Goal: Check status: Check status

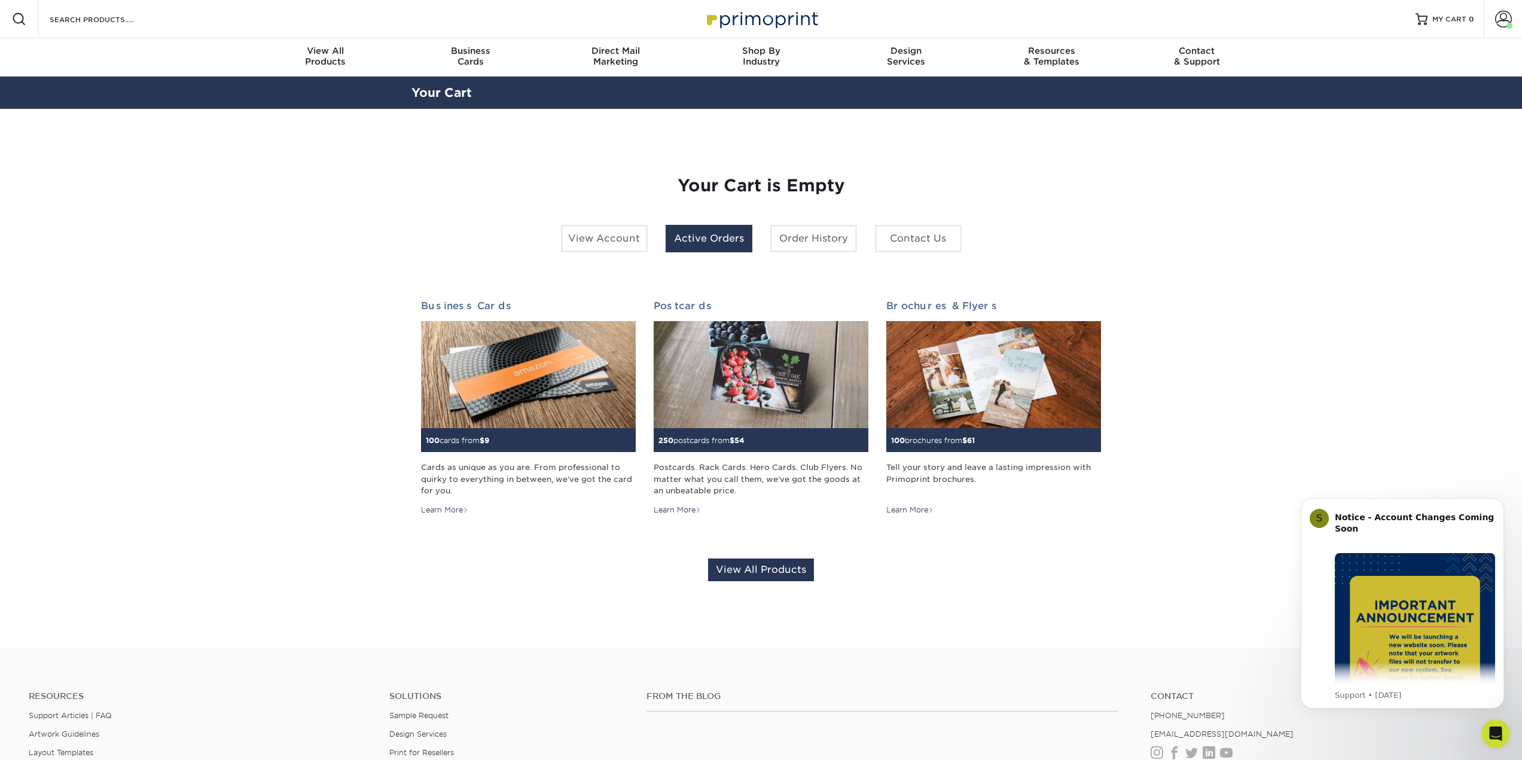
click at [710, 243] on link "Active Orders" at bounding box center [709, 239] width 87 height 28
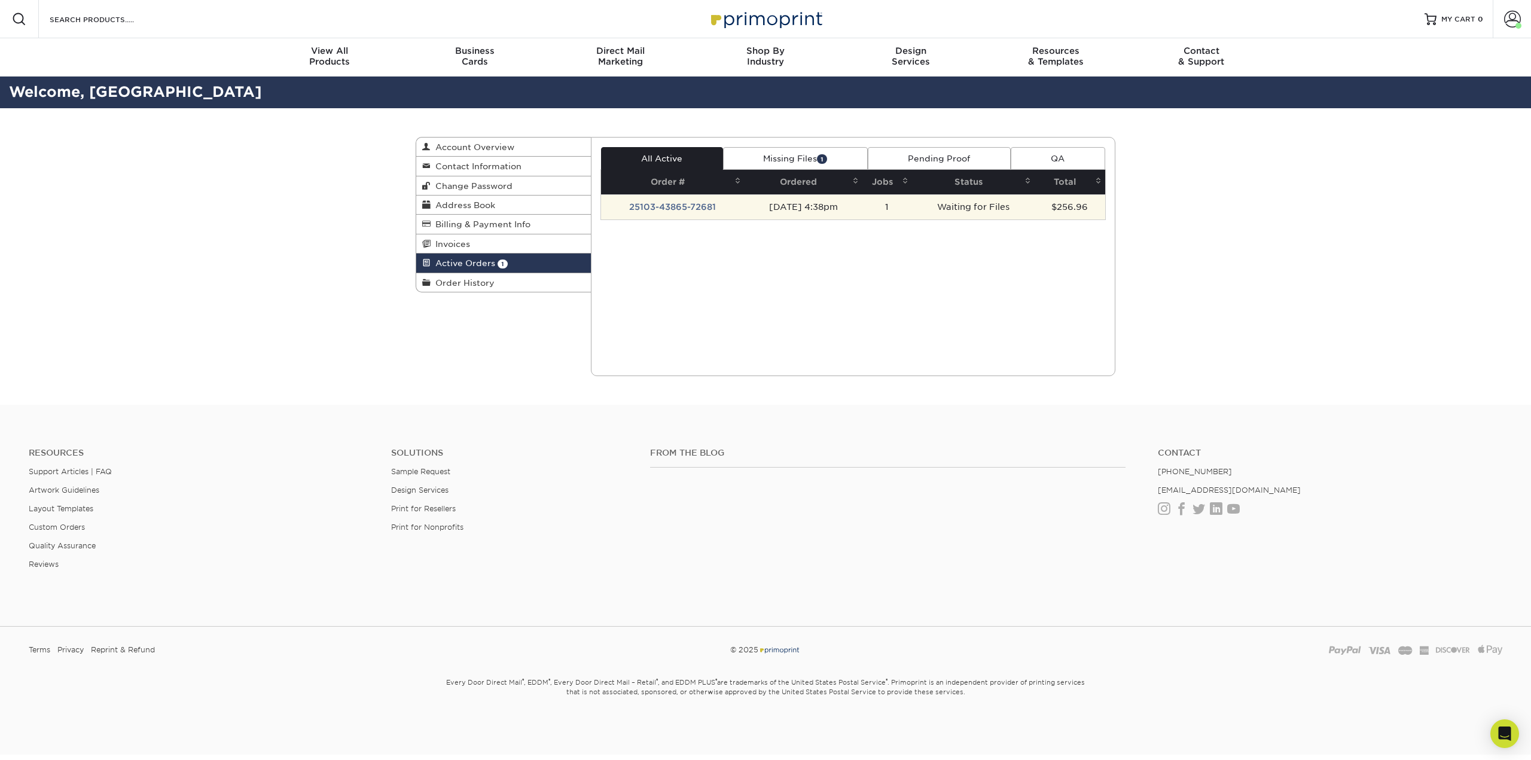
click at [666, 207] on td "25103-43865-72681" at bounding box center [673, 206] width 144 height 25
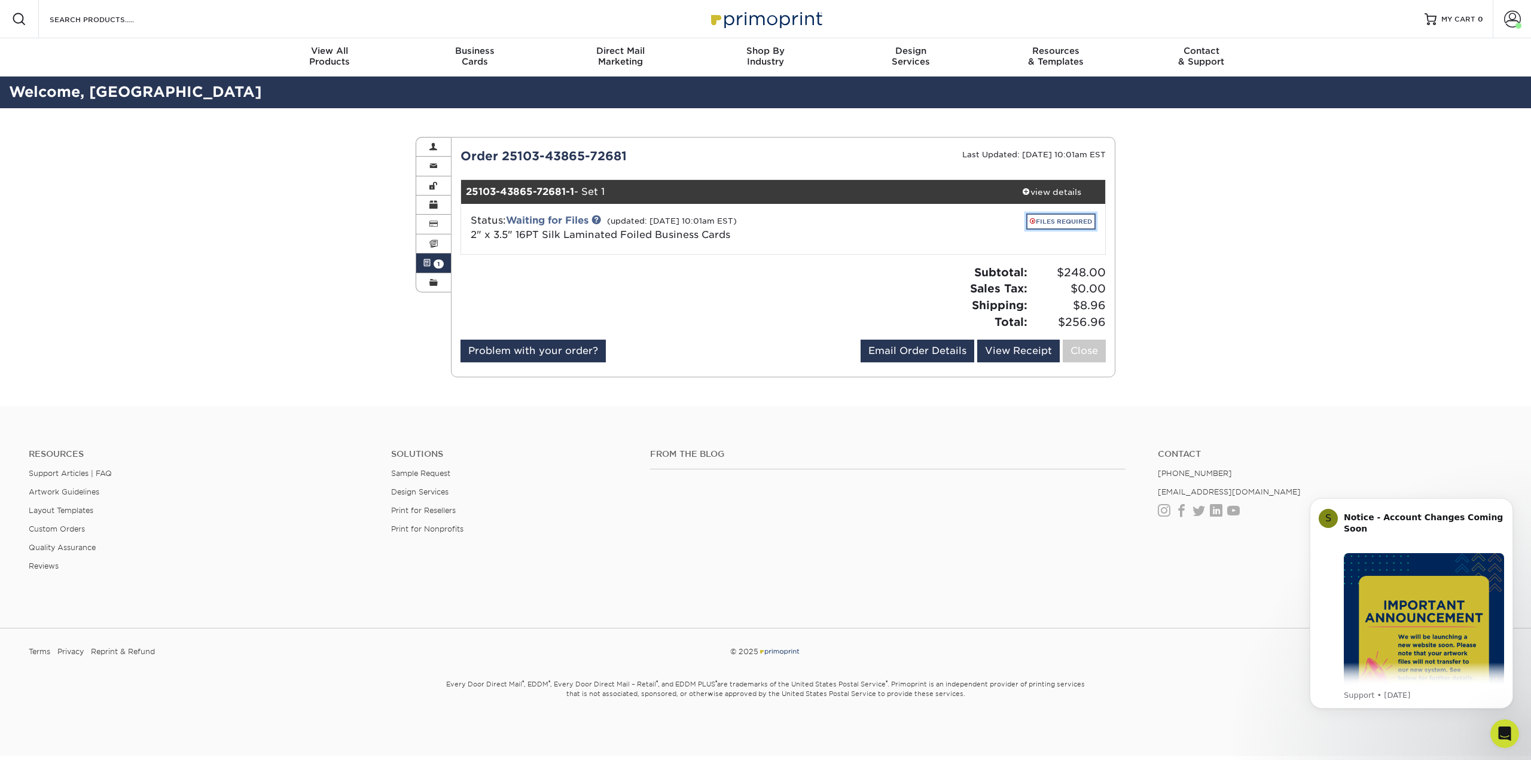
click at [1053, 220] on link "FILES REQUIRED" at bounding box center [1060, 221] width 69 height 16
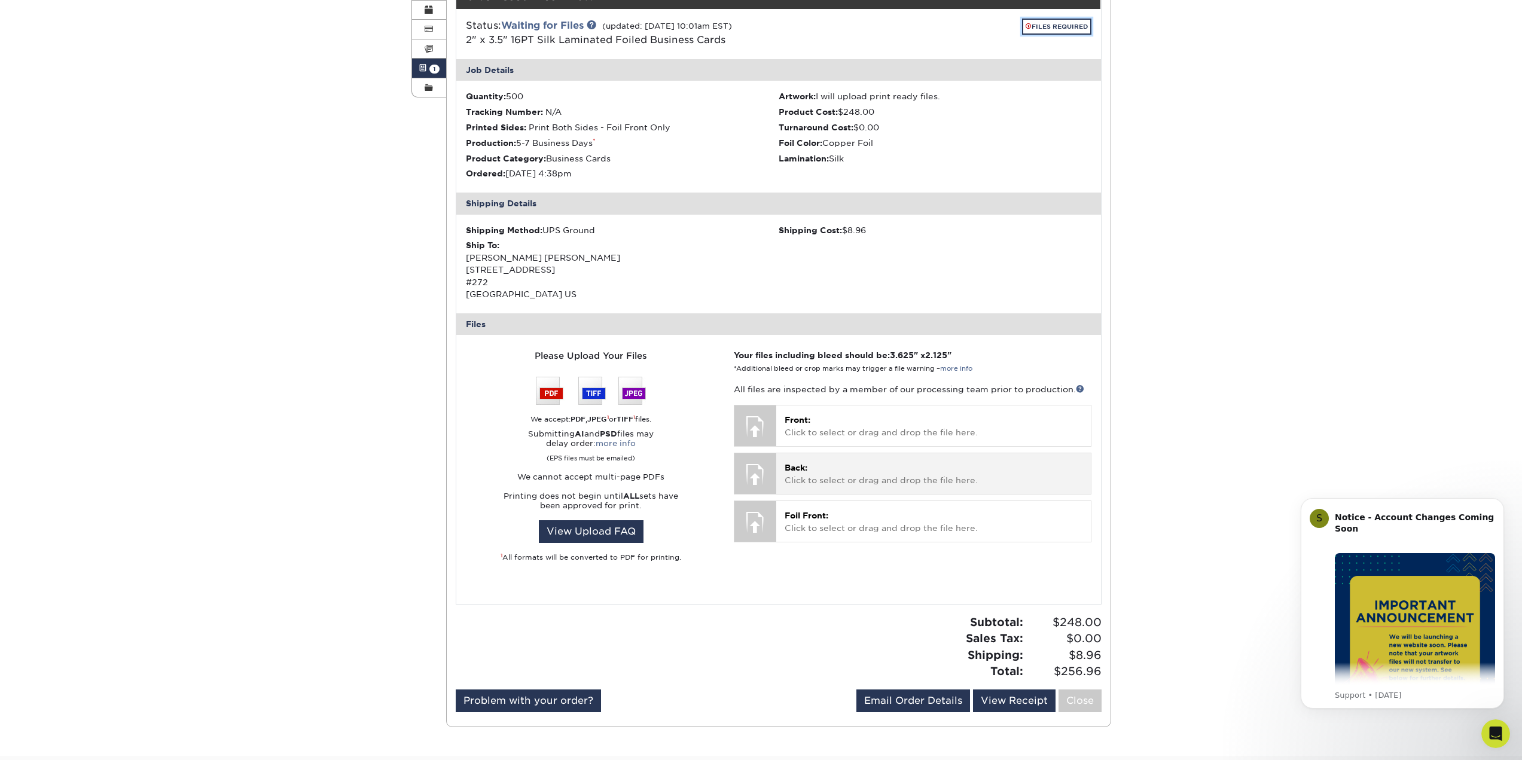
scroll to position [239, 0]
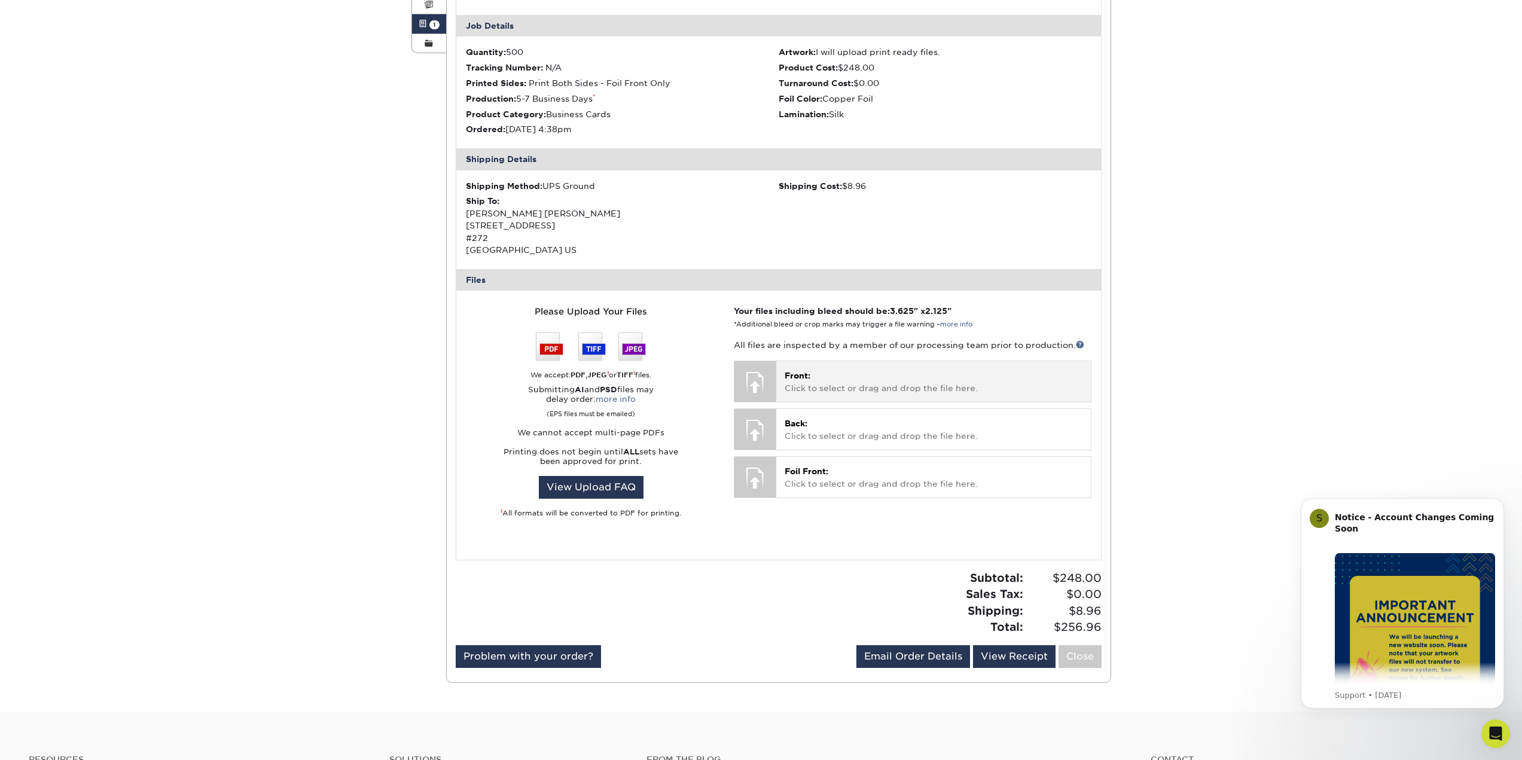
click at [791, 383] on p "Front: Click to select or drag and drop the file here." at bounding box center [933, 382] width 297 height 25
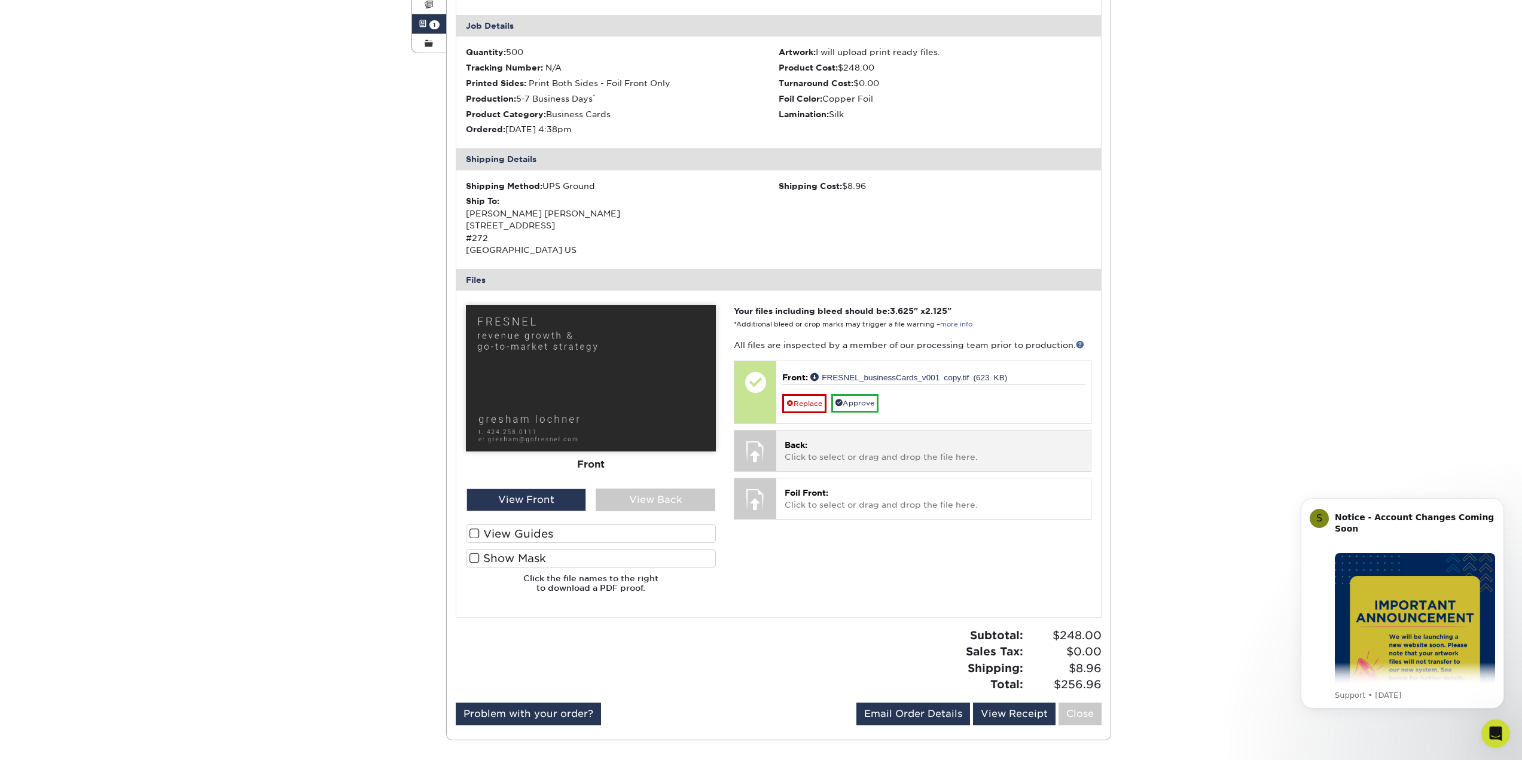
click at [799, 454] on p "Back: Click to select or drag and drop the file here." at bounding box center [933, 451] width 297 height 25
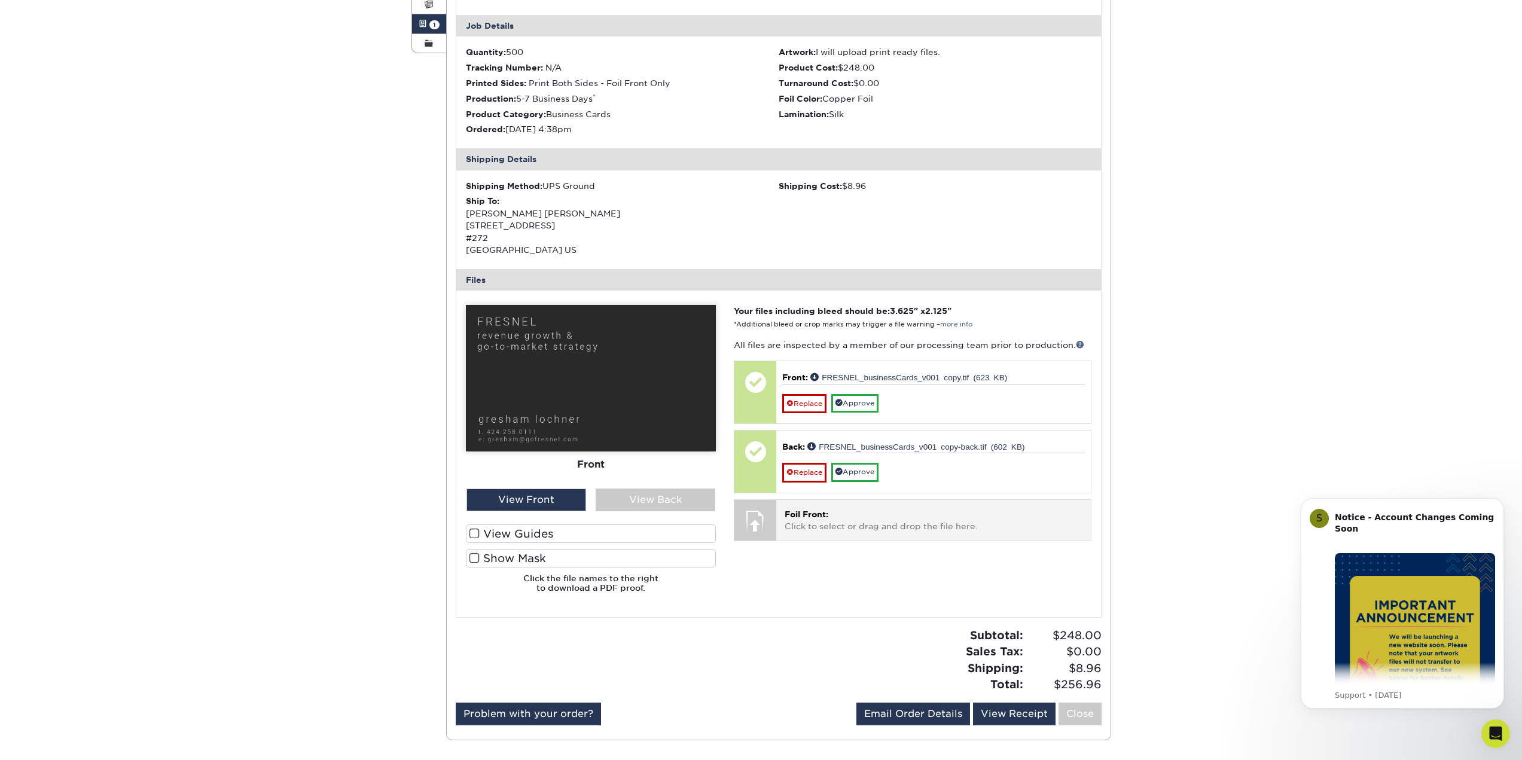
click at [752, 519] on div at bounding box center [755, 521] width 42 height 42
click at [792, 519] on p "Foil Front: Click to select or drag and drop the file here." at bounding box center [933, 520] width 297 height 25
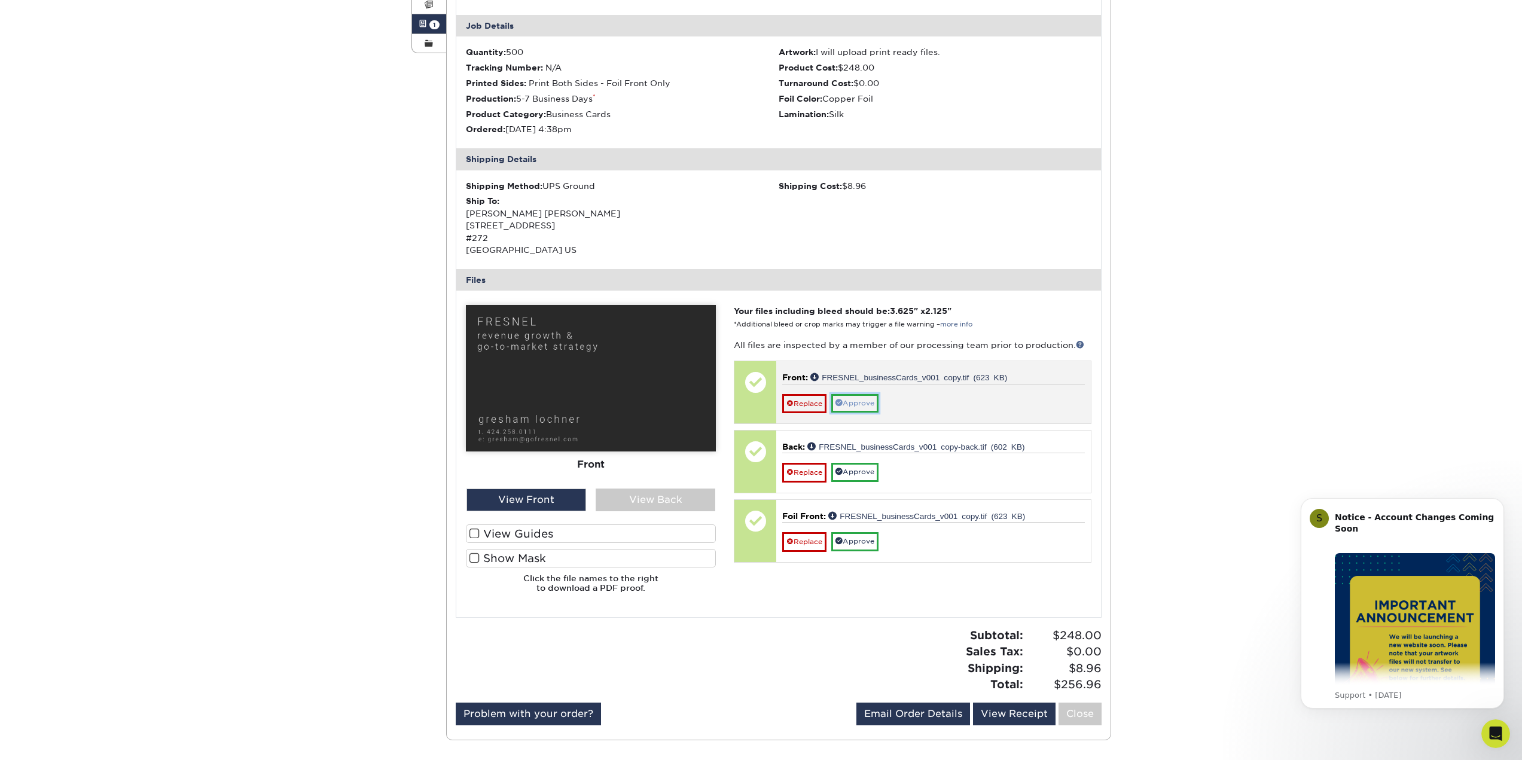
click at [868, 407] on link "Approve" at bounding box center [854, 403] width 47 height 19
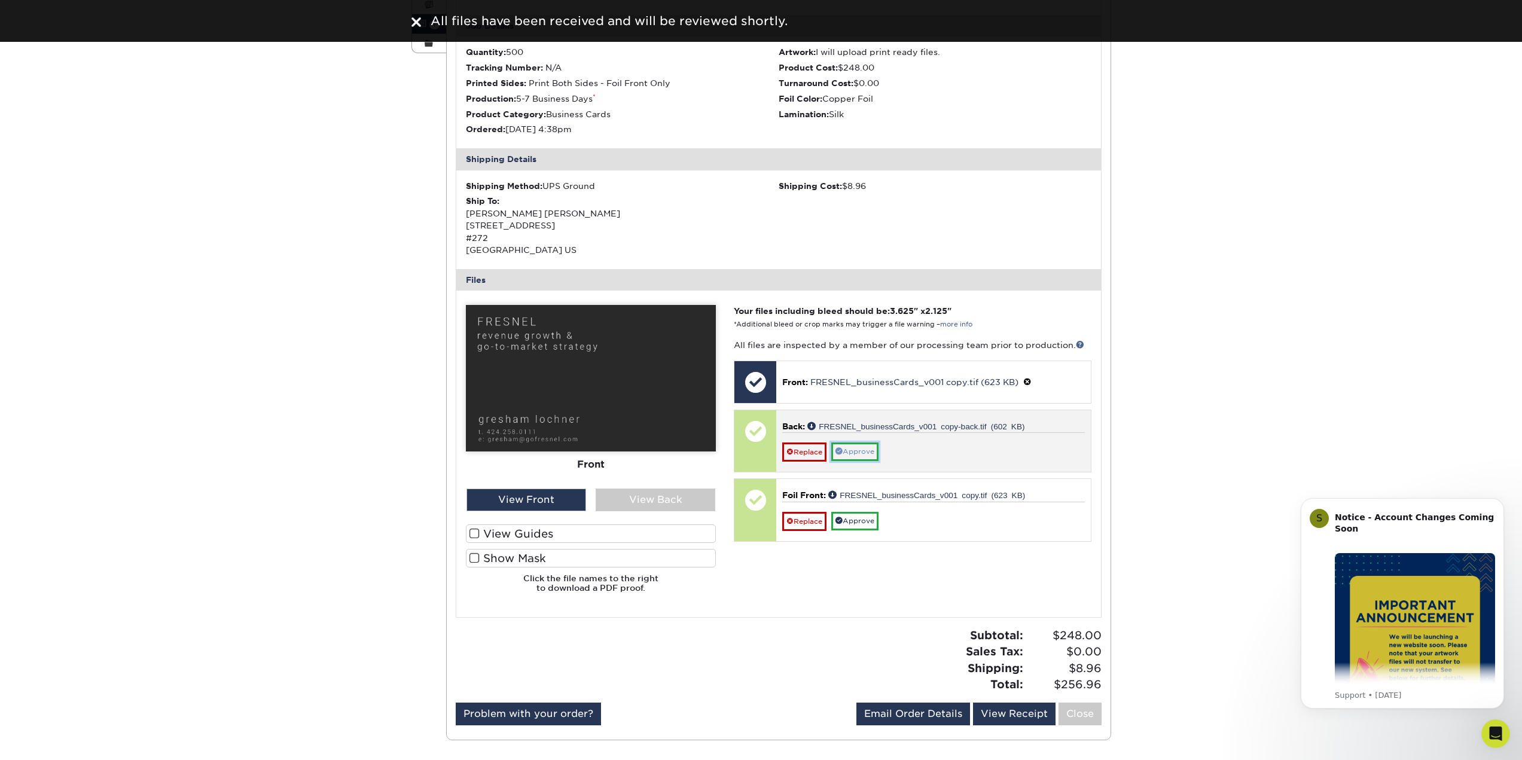
click at [875, 451] on link "Approve" at bounding box center [854, 451] width 47 height 19
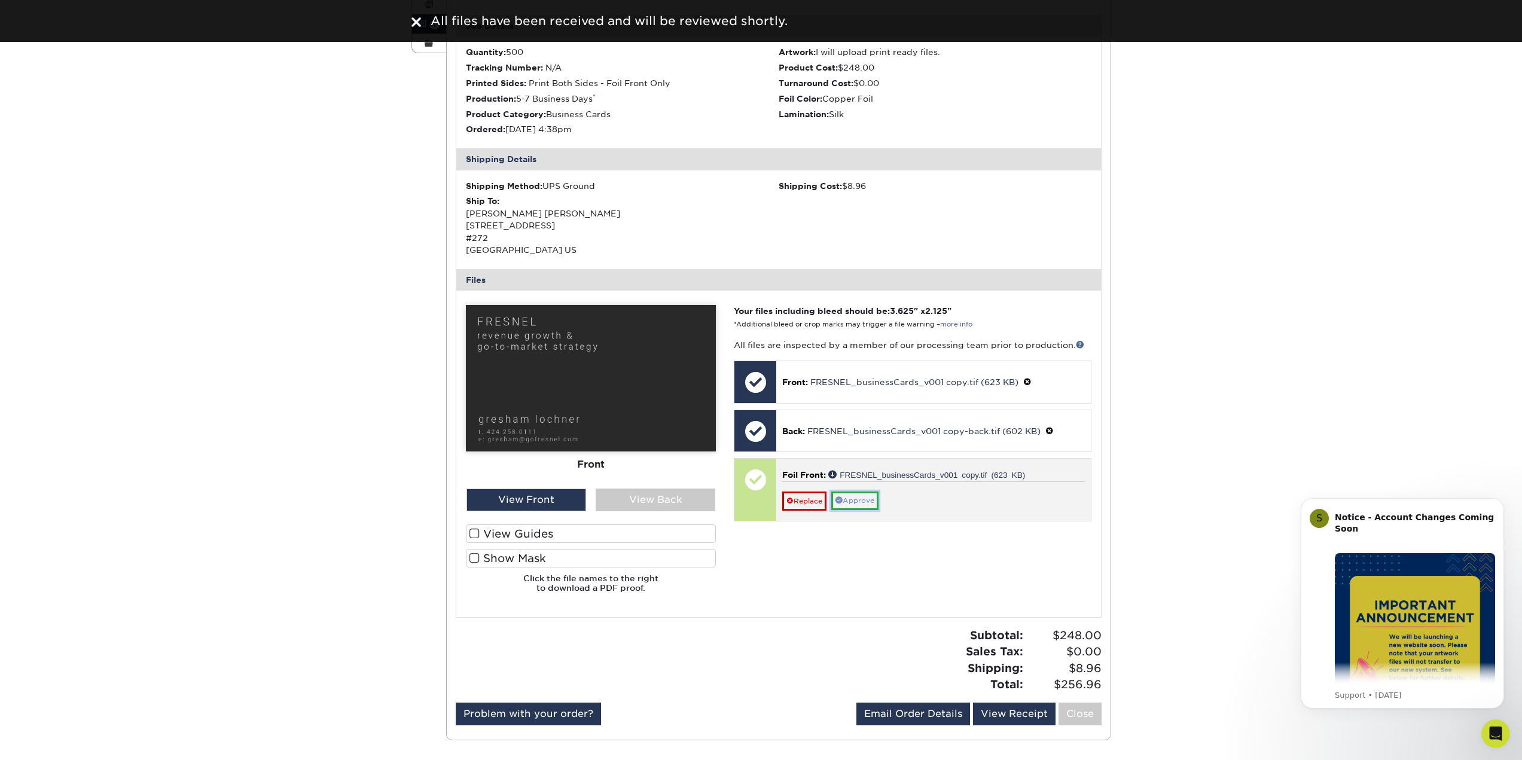
click at [866, 499] on link "Approve" at bounding box center [854, 501] width 47 height 19
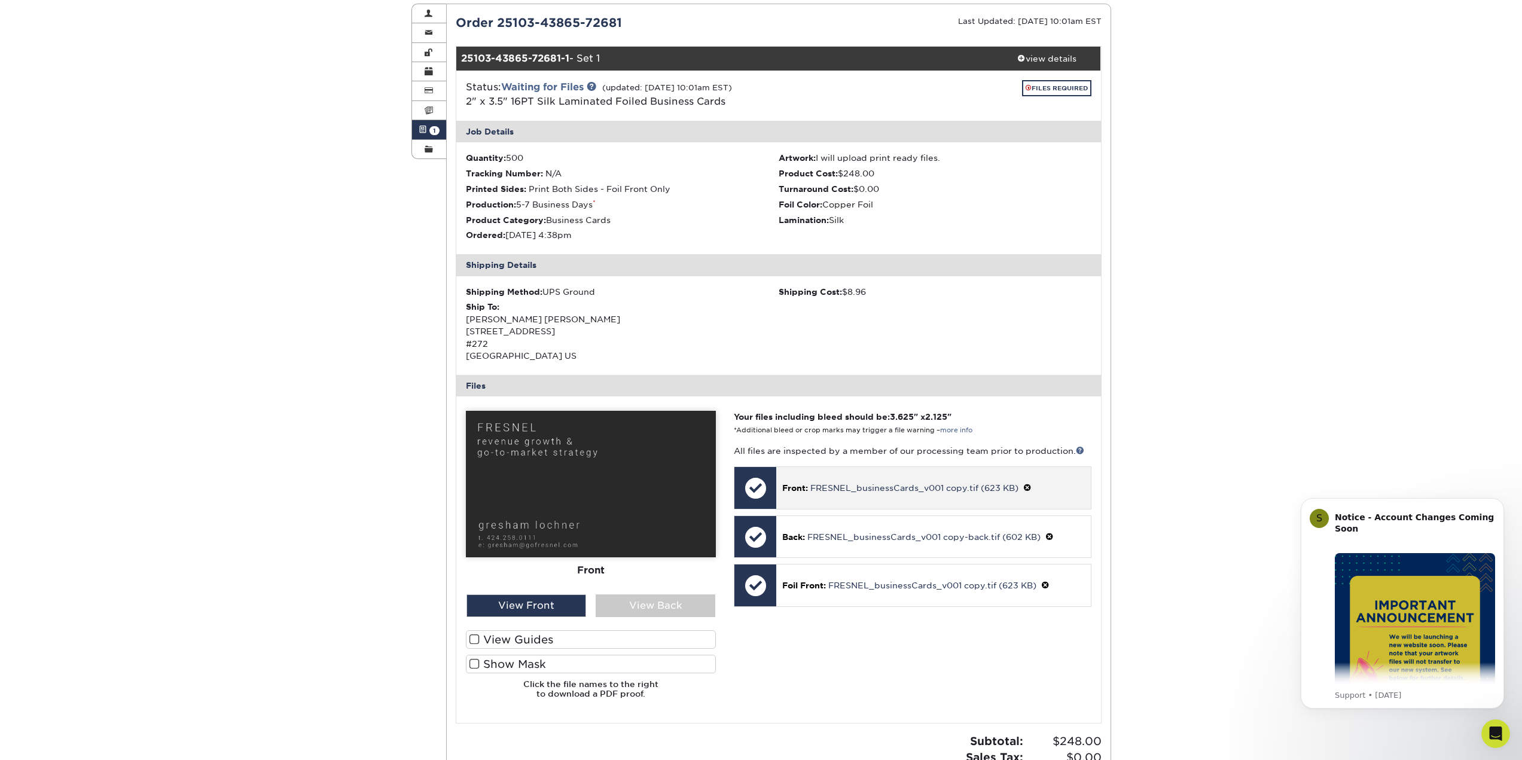
scroll to position [299, 0]
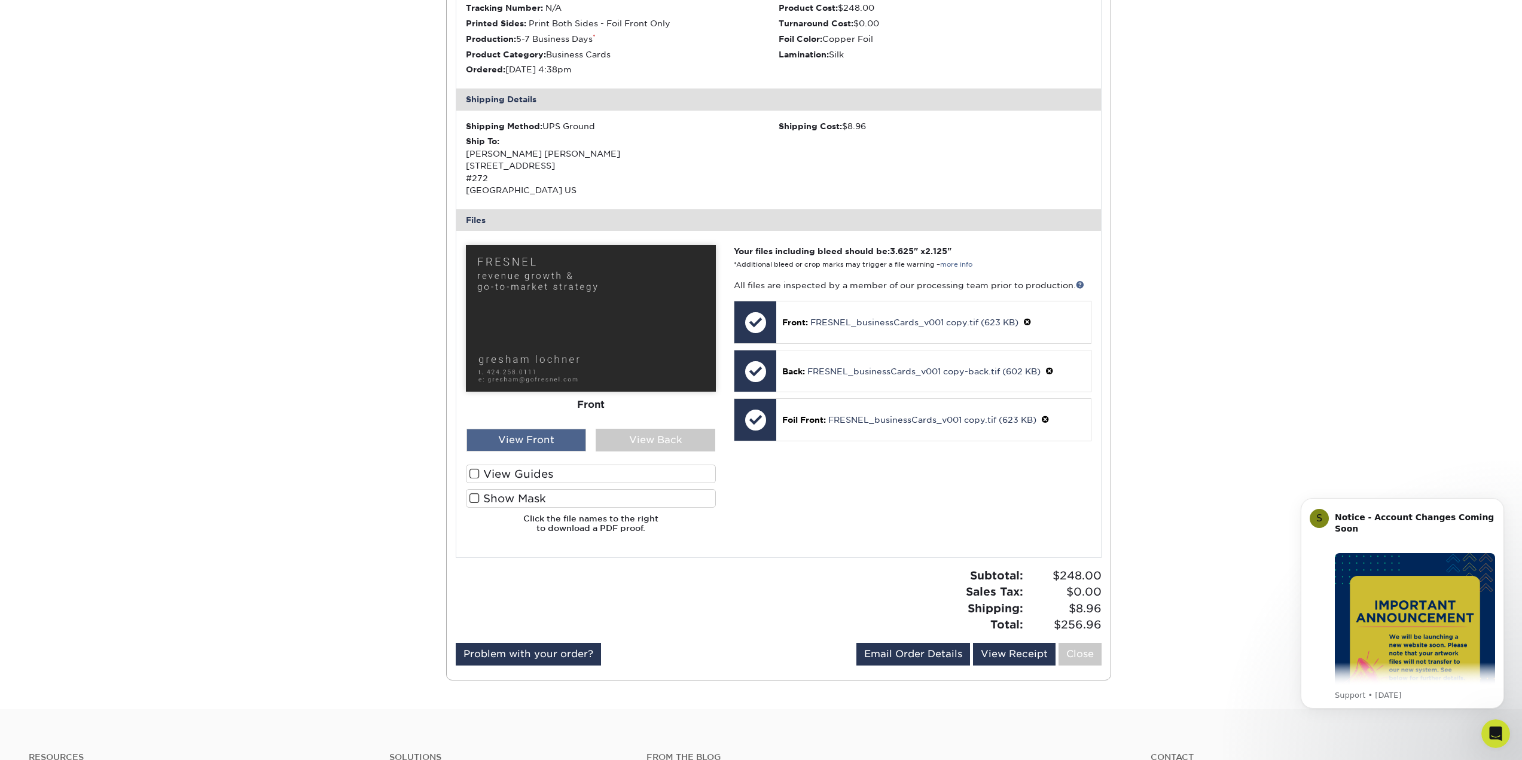
click at [556, 441] on div "View Front" at bounding box center [526, 440] width 120 height 23
click at [644, 442] on div "View Back" at bounding box center [656, 440] width 120 height 23
click at [553, 440] on div "View Front" at bounding box center [526, 440] width 120 height 23
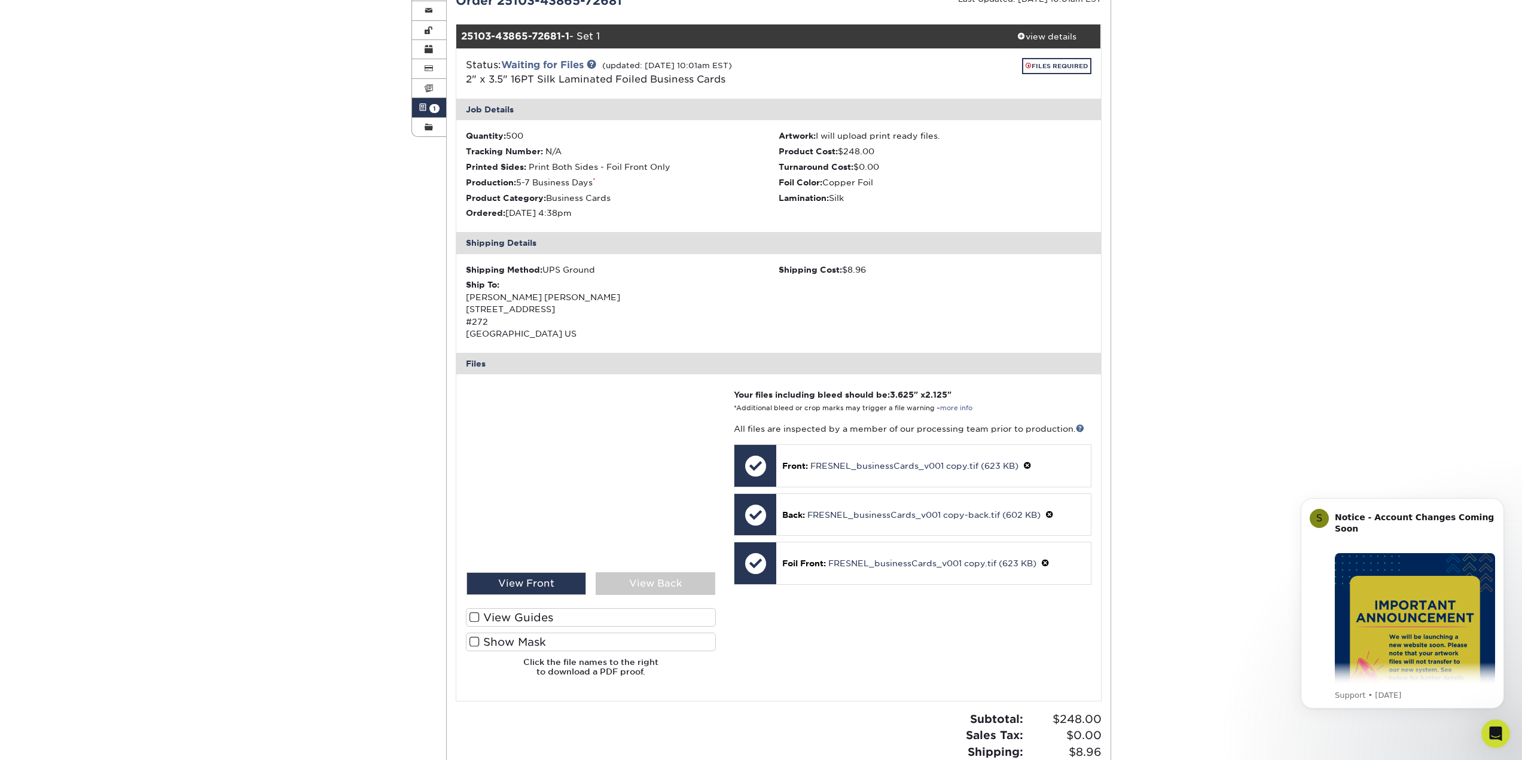
scroll to position [0, 0]
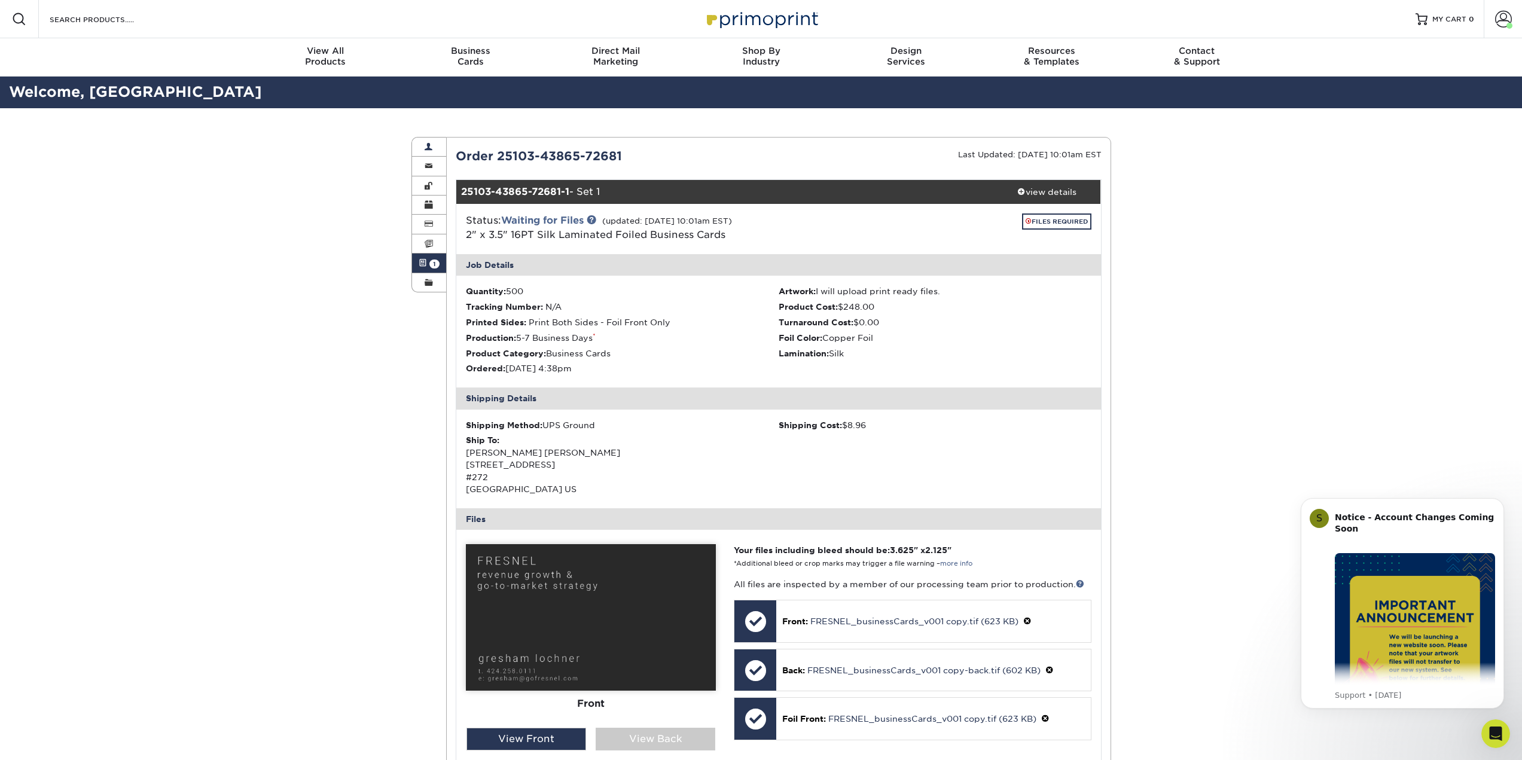
click at [427, 146] on span at bounding box center [429, 147] width 8 height 10
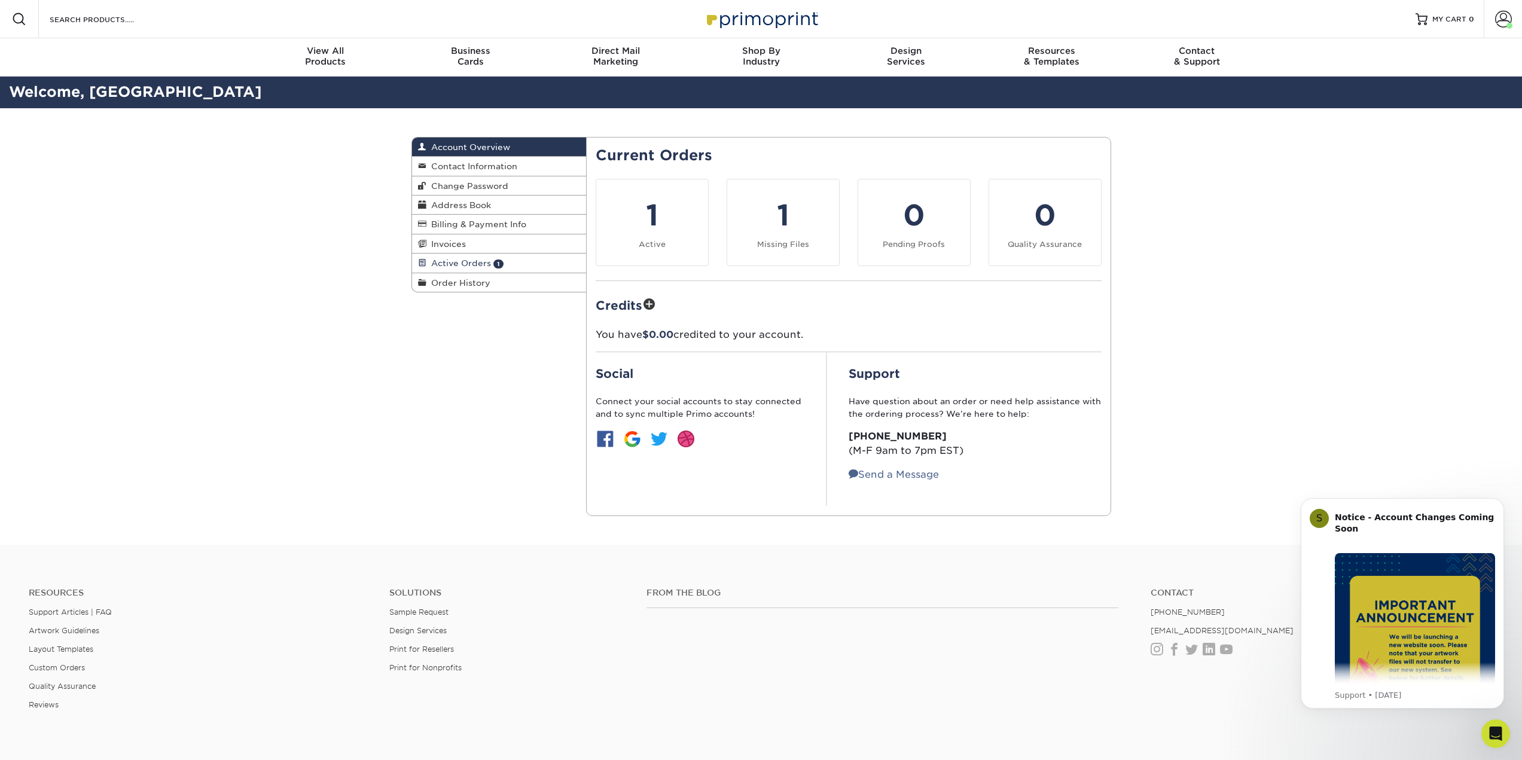
click at [466, 265] on span "Active Orders" at bounding box center [458, 263] width 65 height 10
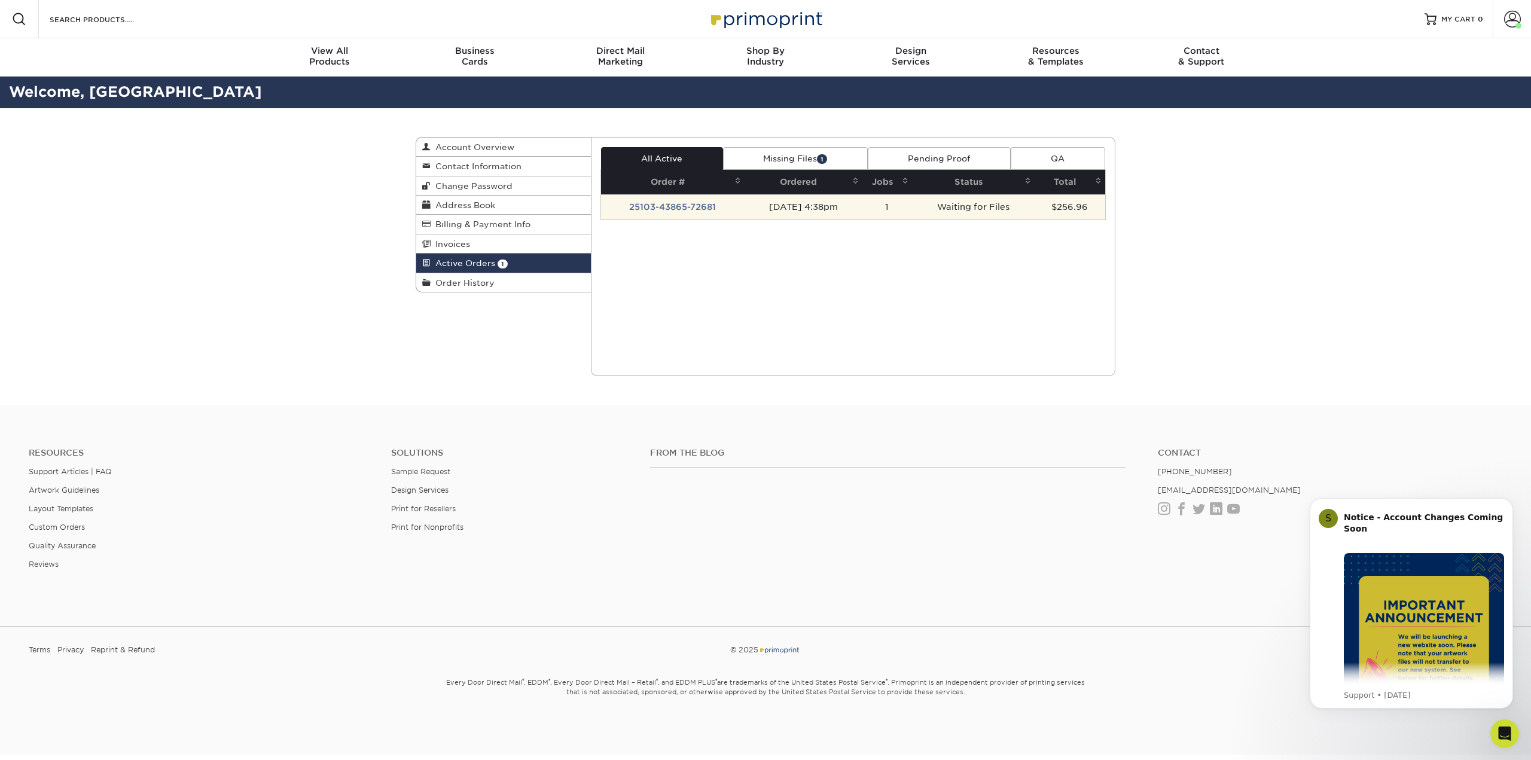
click at [672, 209] on td "25103-43865-72681" at bounding box center [673, 206] width 144 height 25
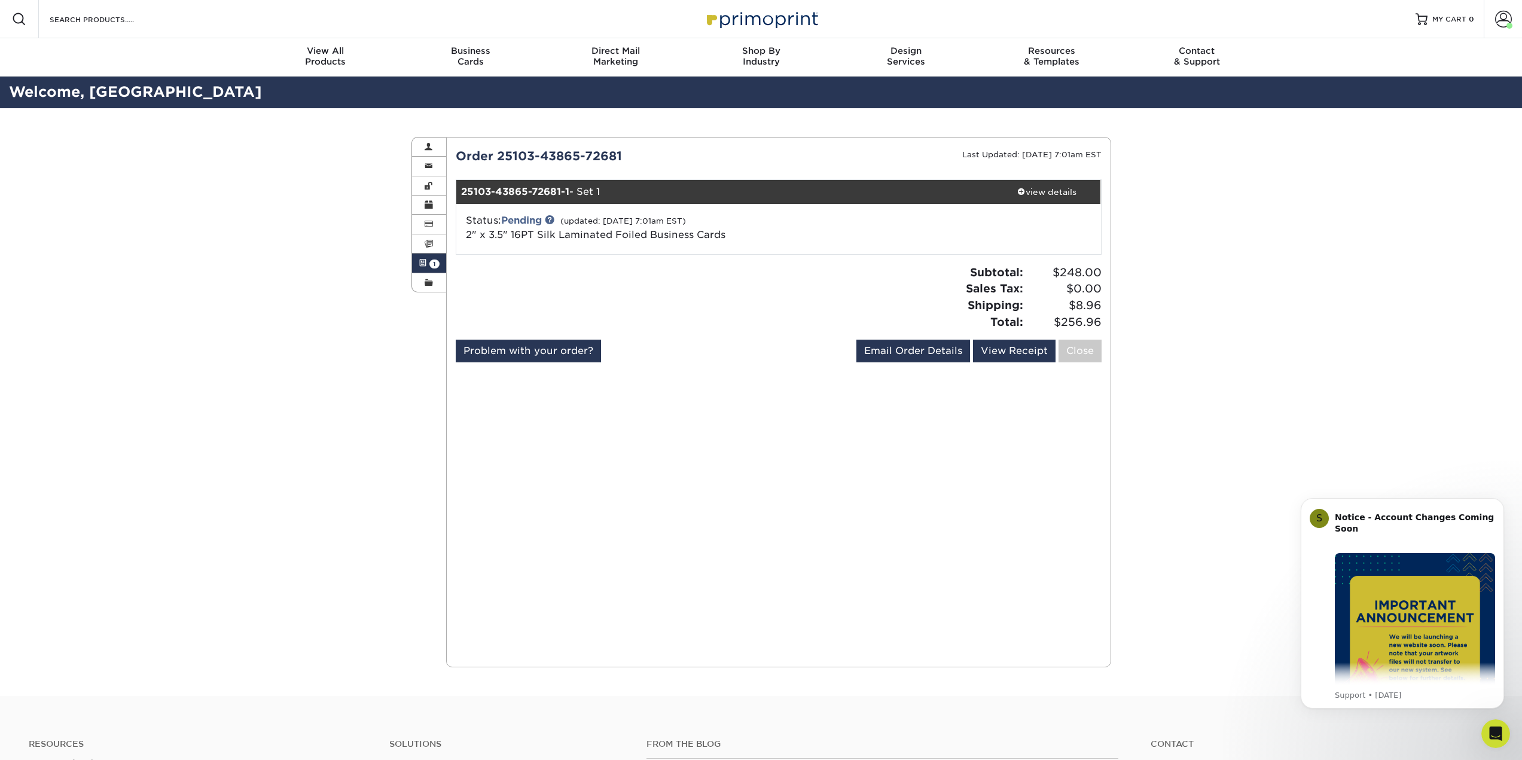
click at [1076, 206] on div "Status: Pending (updated: [DATE] 7:01am EST) 2" x 3.5" 16PT Silk Laminated Foil…" at bounding box center [778, 229] width 663 height 50
click at [1064, 199] on link "view details" at bounding box center [1047, 192] width 108 height 24
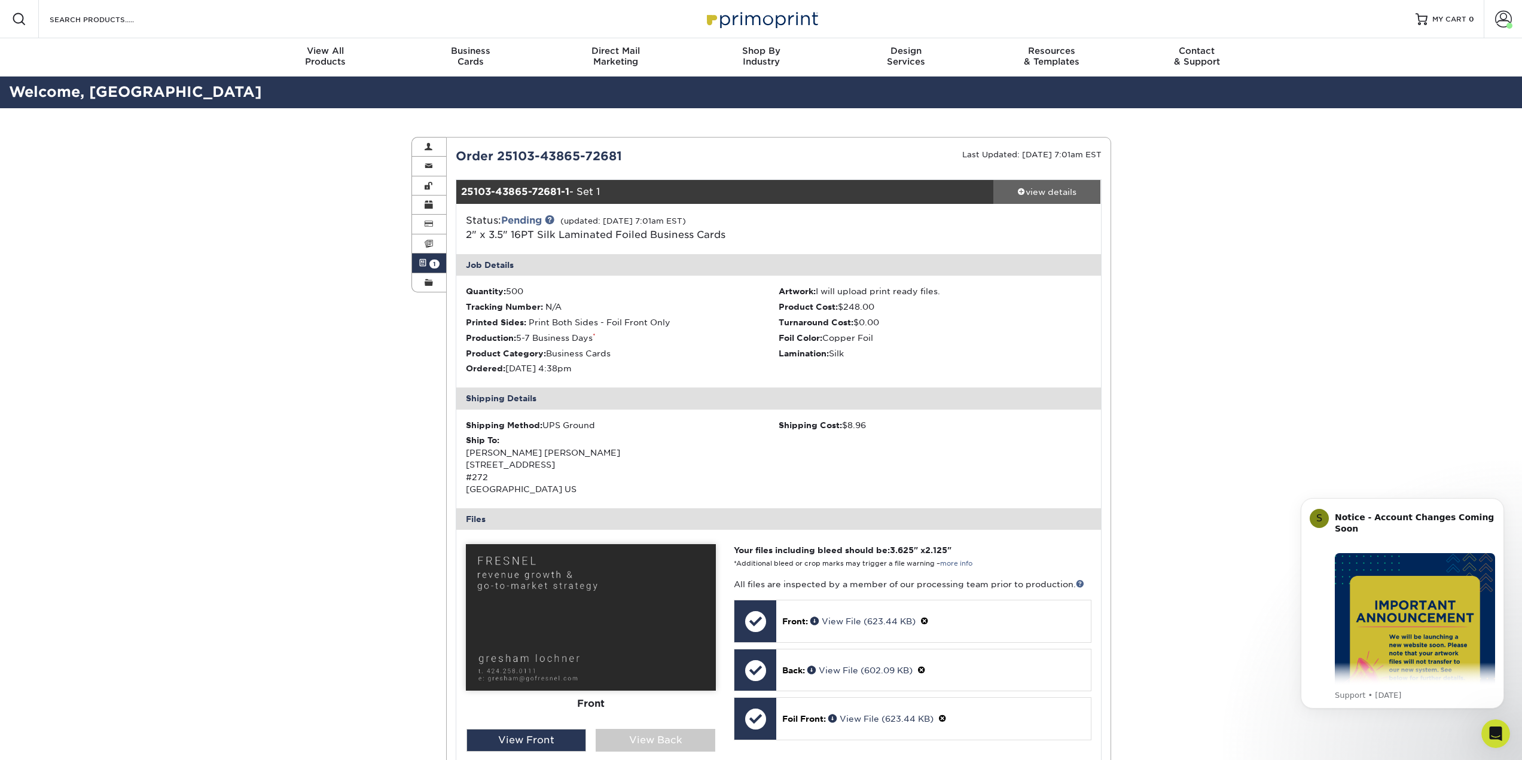
click at [1063, 190] on div "view details" at bounding box center [1047, 192] width 108 height 12
